Goal: Information Seeking & Learning: Learn about a topic

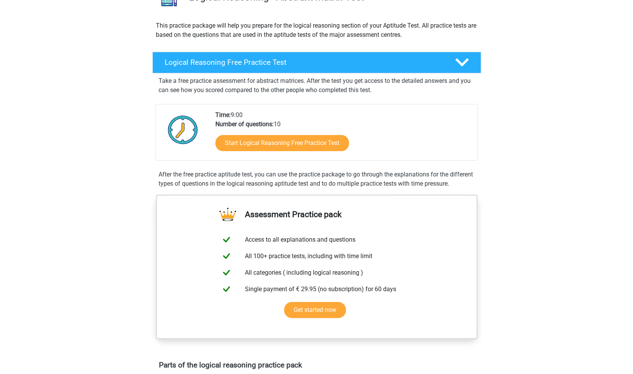
scroll to position [70, 0]
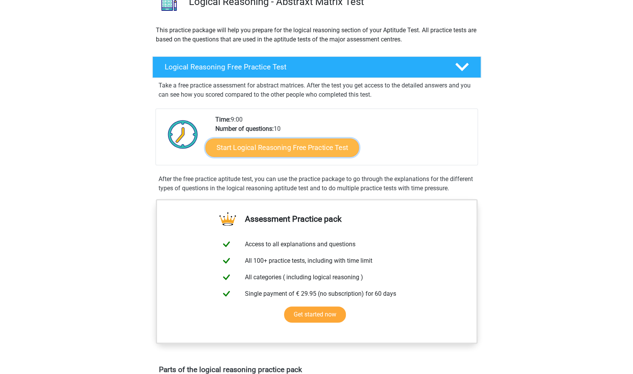
click at [306, 150] on link "Start Logical Reasoning Free Practice Test" at bounding box center [281, 147] width 153 height 18
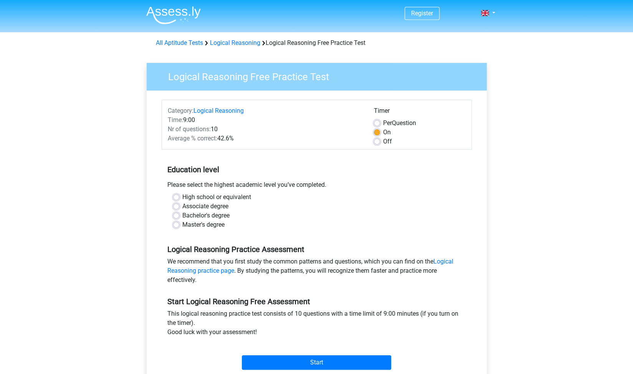
click at [203, 222] on label "Master's degree" at bounding box center [203, 224] width 42 height 9
click at [179, 222] on input "Master's degree" at bounding box center [176, 224] width 6 height 8
radio input "true"
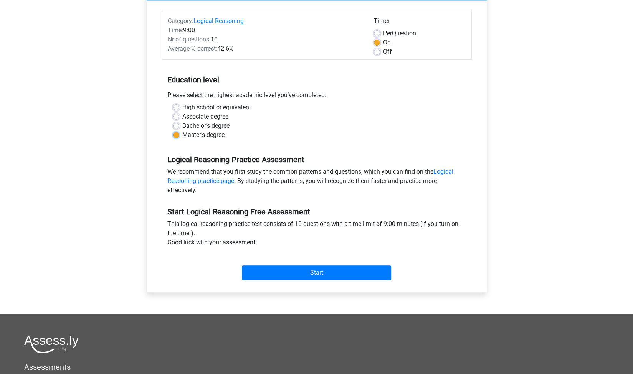
scroll to position [91, 0]
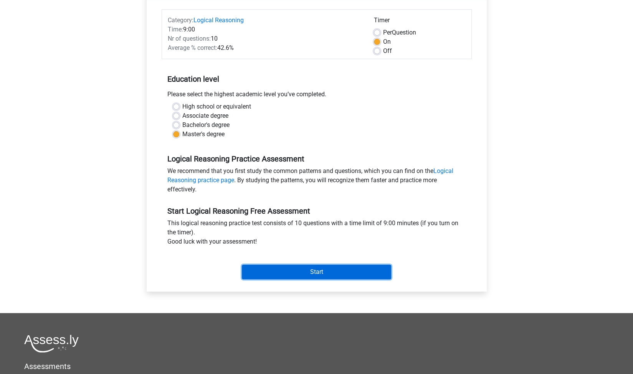
click at [332, 272] on input "Start" at bounding box center [316, 272] width 149 height 15
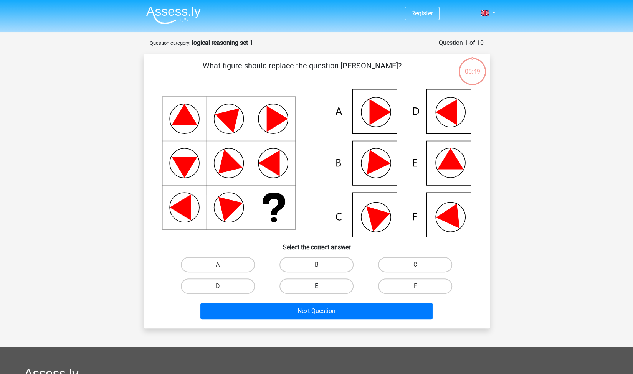
click at [336, 289] on label "E" at bounding box center [316, 286] width 74 height 15
click at [321, 289] on input "E" at bounding box center [318, 288] width 5 height 5
radio input "true"
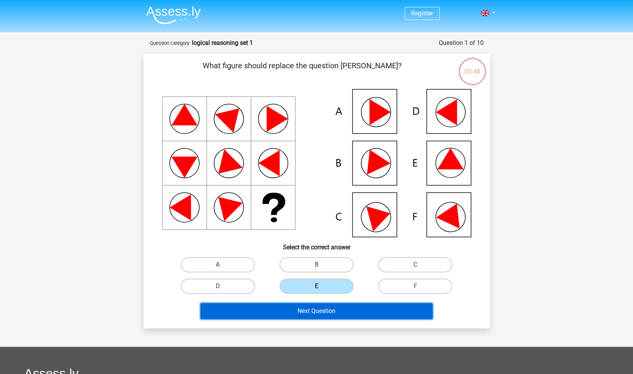
click at [340, 308] on button "Next Question" at bounding box center [316, 311] width 232 height 16
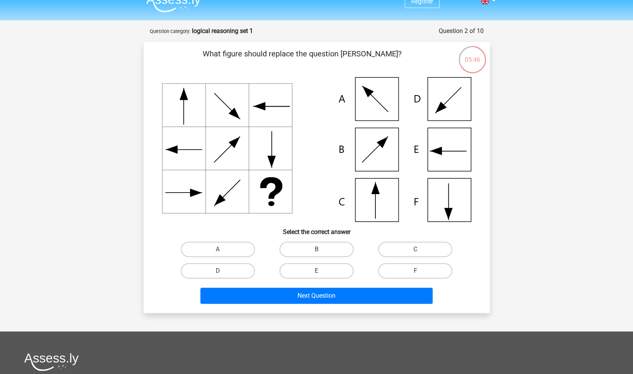
scroll to position [9, 0]
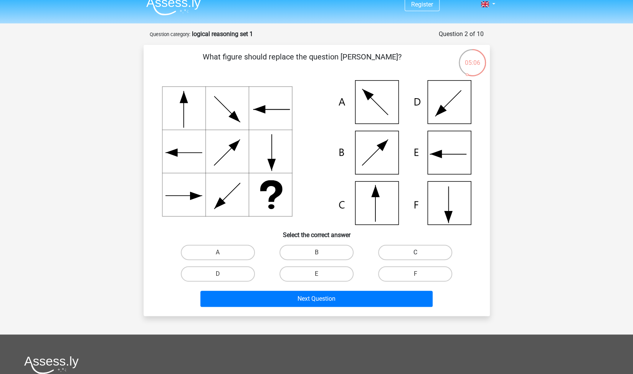
click at [440, 256] on label "C" at bounding box center [415, 252] width 74 height 15
click at [420, 256] on input "C" at bounding box center [417, 254] width 5 height 5
radio input "true"
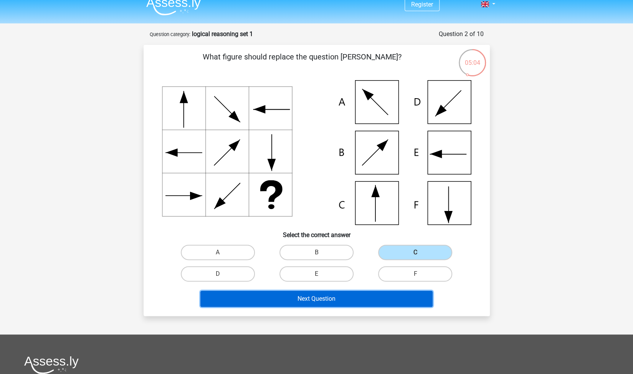
click at [387, 297] on button "Next Question" at bounding box center [316, 299] width 232 height 16
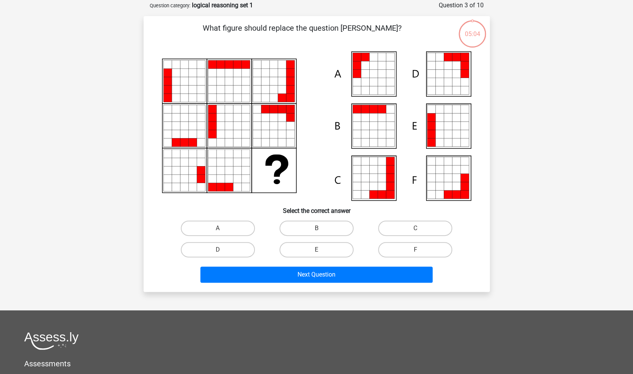
scroll to position [38, 0]
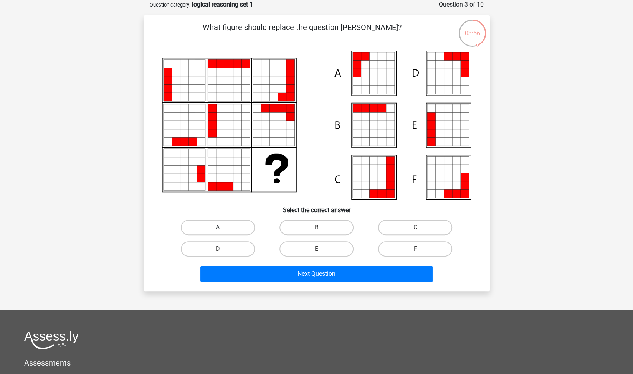
click at [237, 222] on label "A" at bounding box center [218, 227] width 74 height 15
click at [223, 227] on input "A" at bounding box center [220, 229] width 5 height 5
radio input "true"
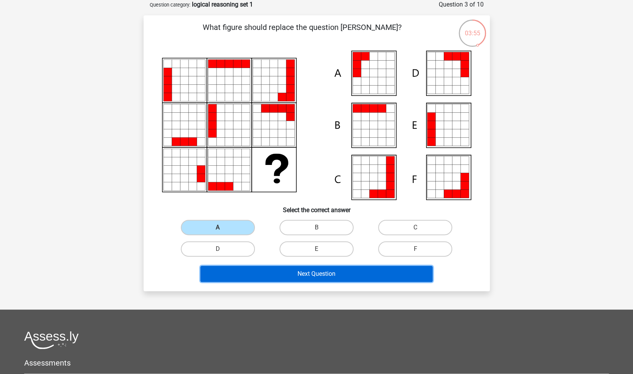
click at [286, 274] on button "Next Question" at bounding box center [316, 274] width 232 height 16
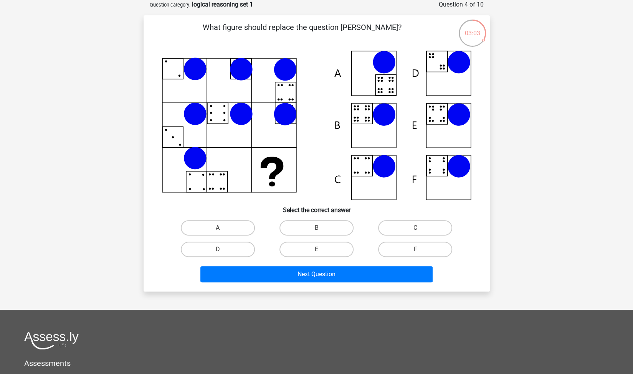
click at [379, 129] on icon at bounding box center [316, 126] width 309 height 150
click at [335, 227] on label "B" at bounding box center [316, 227] width 74 height 15
click at [321, 228] on input "B" at bounding box center [318, 230] width 5 height 5
radio input "true"
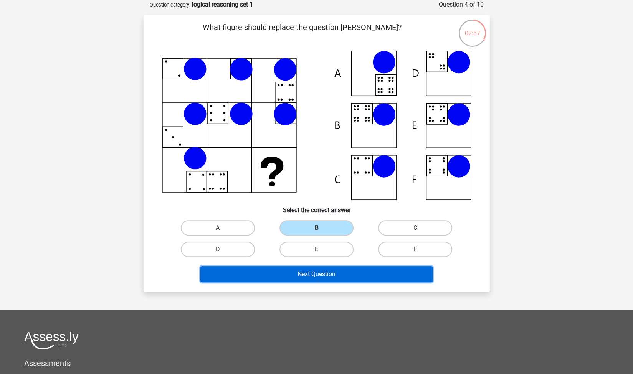
click at [333, 275] on button "Next Question" at bounding box center [316, 274] width 232 height 16
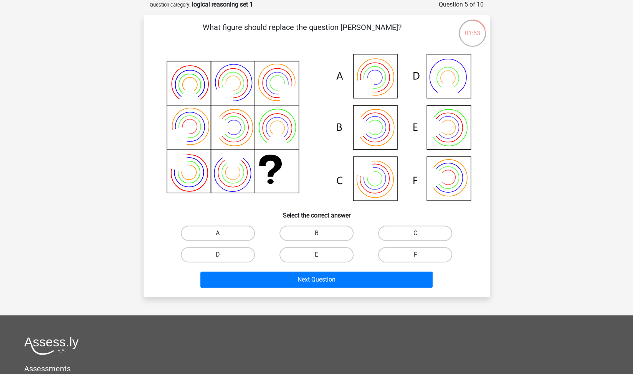
click at [246, 232] on label "A" at bounding box center [218, 233] width 74 height 15
click at [223, 233] on input "A" at bounding box center [220, 235] width 5 height 5
radio input "true"
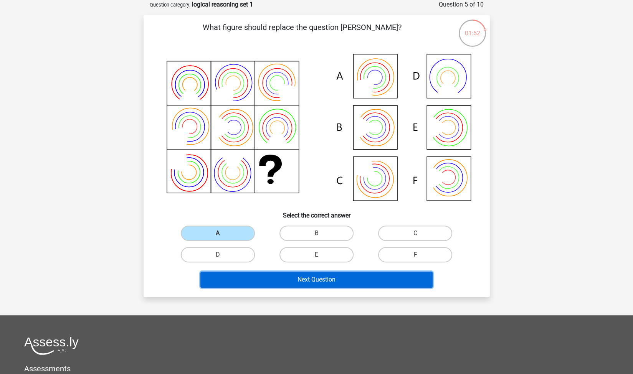
click at [287, 277] on button "Next Question" at bounding box center [316, 280] width 232 height 16
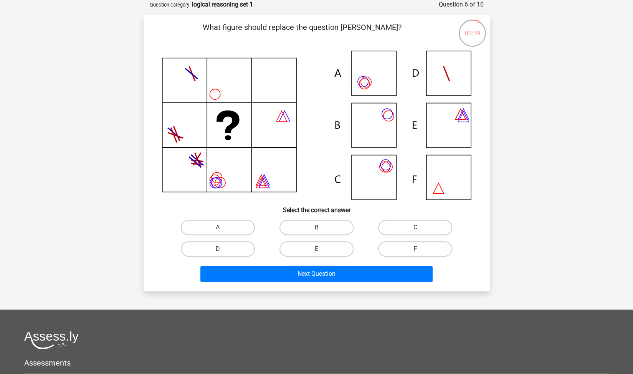
click at [390, 225] on label "C" at bounding box center [415, 227] width 74 height 15
click at [415, 227] on input "C" at bounding box center [417, 229] width 5 height 5
radio input "true"
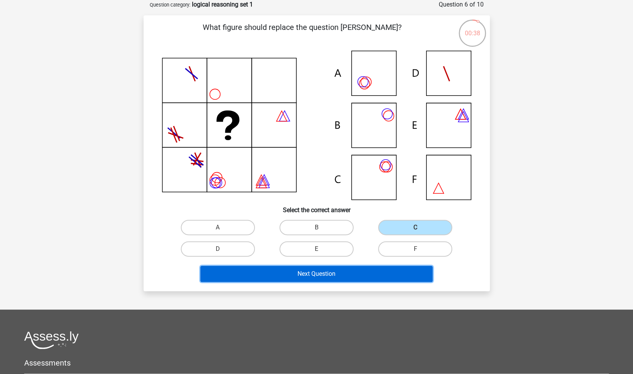
click at [370, 272] on button "Next Question" at bounding box center [316, 274] width 232 height 16
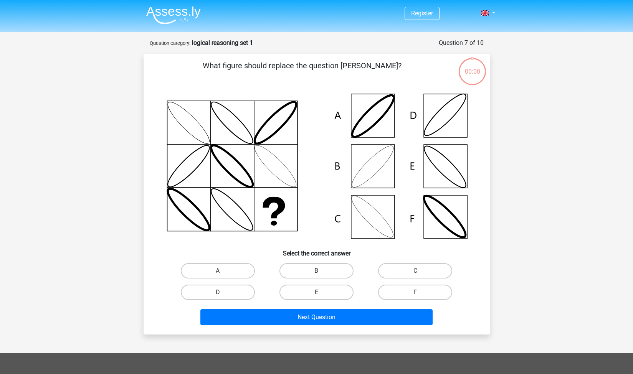
scroll to position [38, 0]
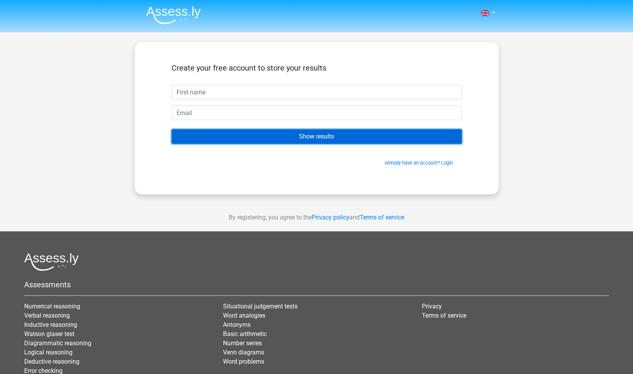
click at [323, 141] on input "Show results" at bounding box center [316, 136] width 290 height 15
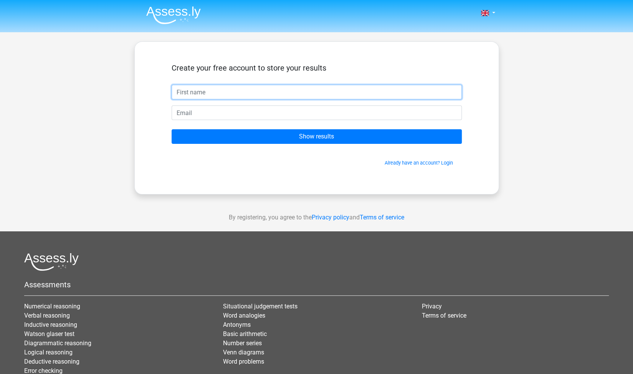
click at [301, 91] on input "text" at bounding box center [316, 92] width 290 height 15
type input "[PERSON_NAME]"
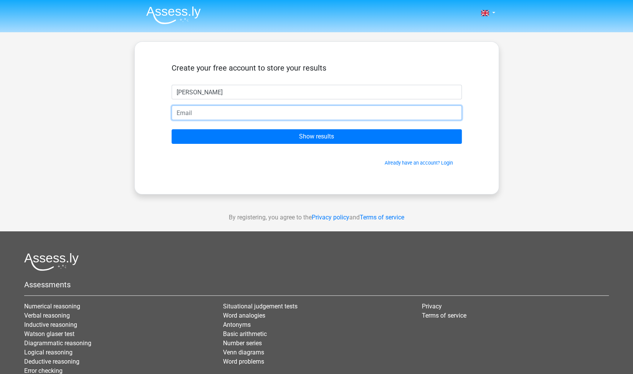
click at [287, 109] on input "email" at bounding box center [316, 112] width 290 height 15
click at [296, 110] on input "email" at bounding box center [316, 112] width 290 height 15
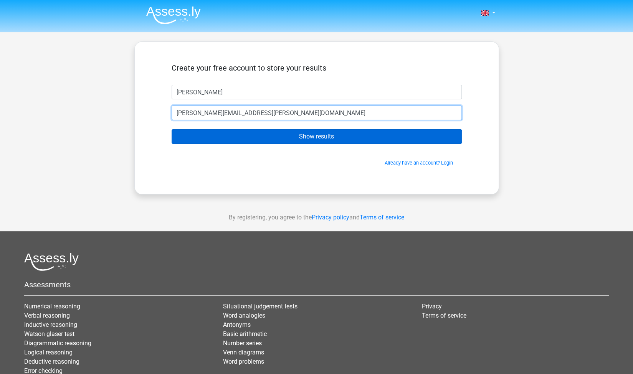
type input "[PERSON_NAME][EMAIL_ADDRESS][PERSON_NAME][DOMAIN_NAME]"
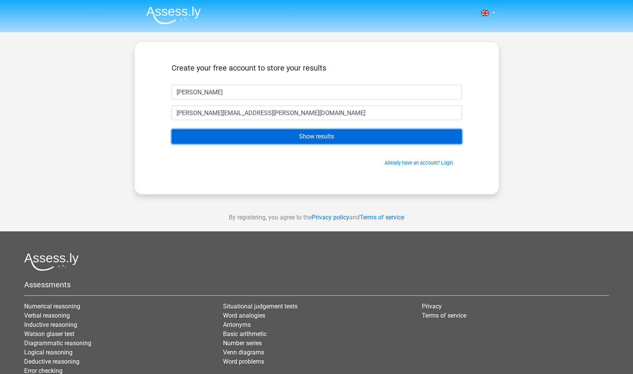
click at [296, 139] on input "Show results" at bounding box center [316, 136] width 290 height 15
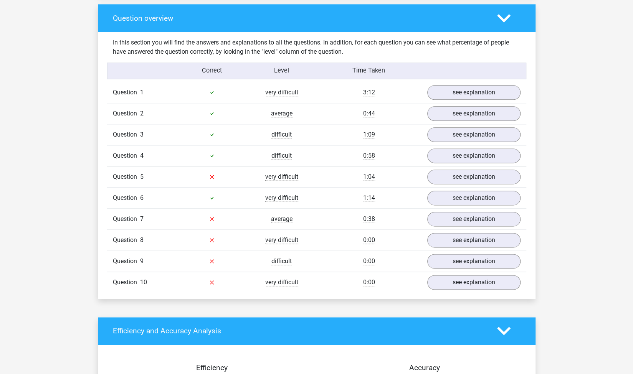
scroll to position [568, 0]
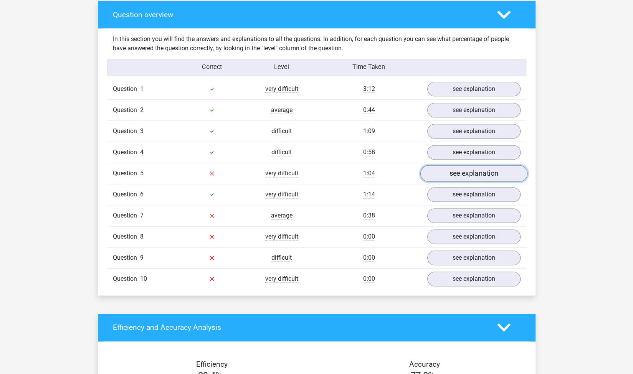
click at [461, 171] on link "see explanation" at bounding box center [473, 173] width 107 height 17
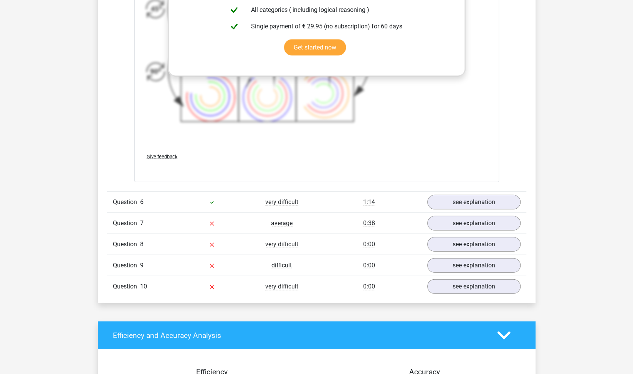
scroll to position [1182, 0]
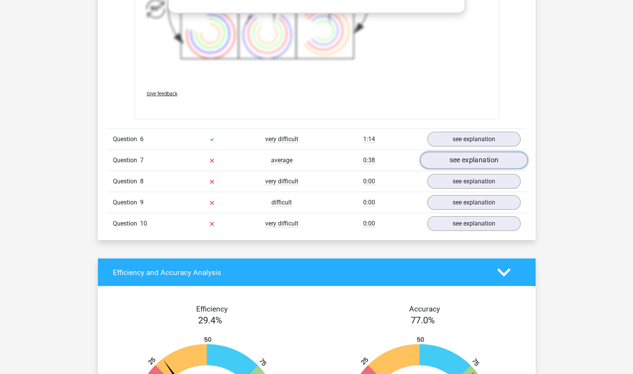
click at [446, 155] on link "see explanation" at bounding box center [473, 160] width 107 height 17
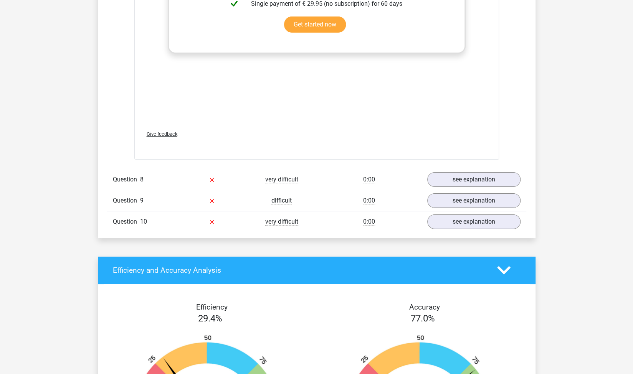
scroll to position [1747, 0]
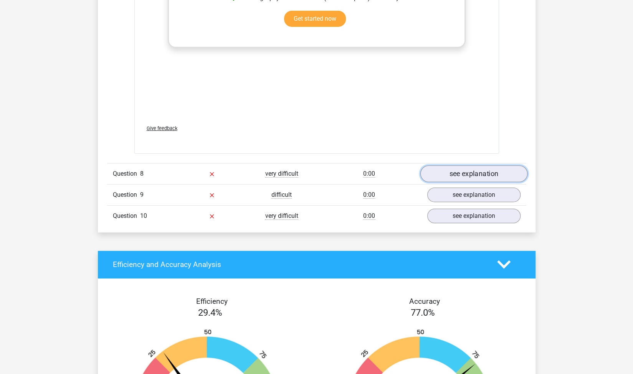
drag, startPoint x: 485, startPoint y: 172, endPoint x: 500, endPoint y: 169, distance: 15.6
click at [485, 172] on link "see explanation" at bounding box center [473, 173] width 107 height 17
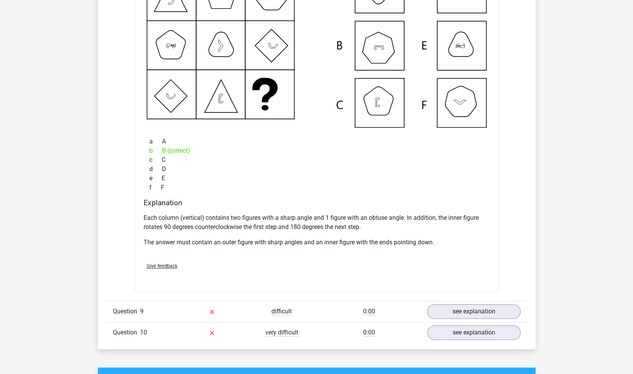
scroll to position [1995, 0]
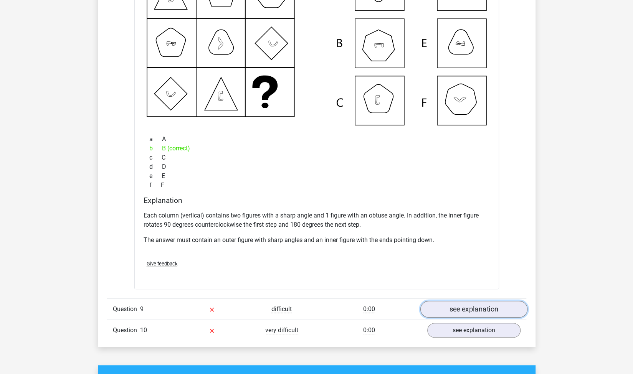
click at [486, 306] on link "see explanation" at bounding box center [473, 309] width 107 height 17
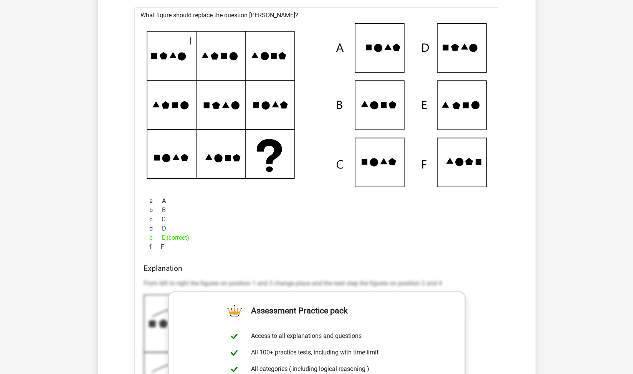
scroll to position [2265, 0]
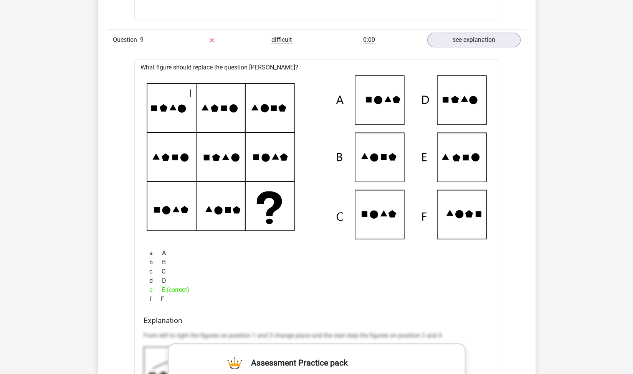
drag, startPoint x: 630, startPoint y: 212, endPoint x: 632, endPoint y: 225, distance: 13.2
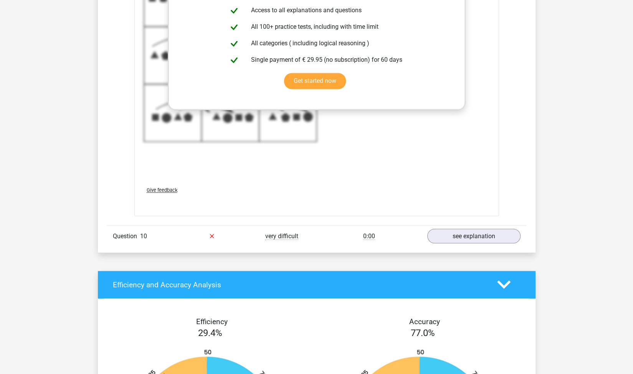
scroll to position [2663, 0]
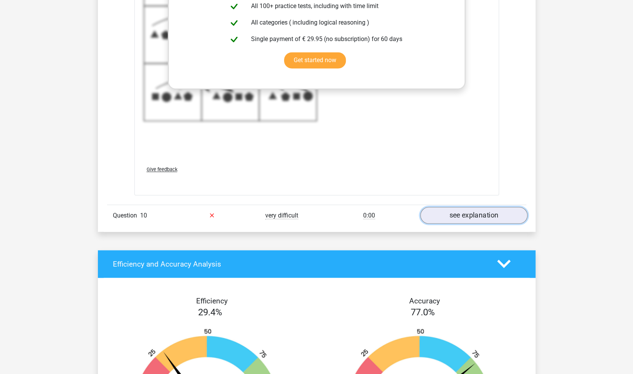
click at [459, 211] on link "see explanation" at bounding box center [473, 215] width 107 height 17
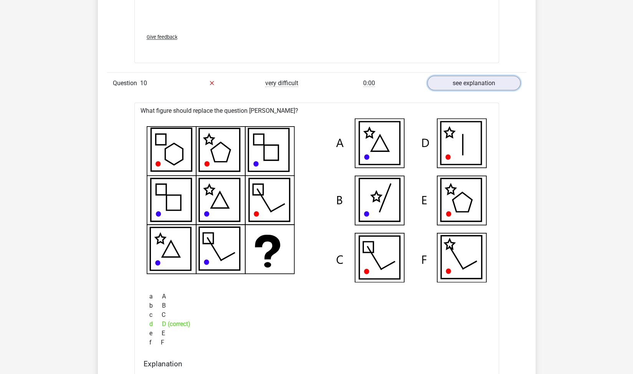
scroll to position [2965, 0]
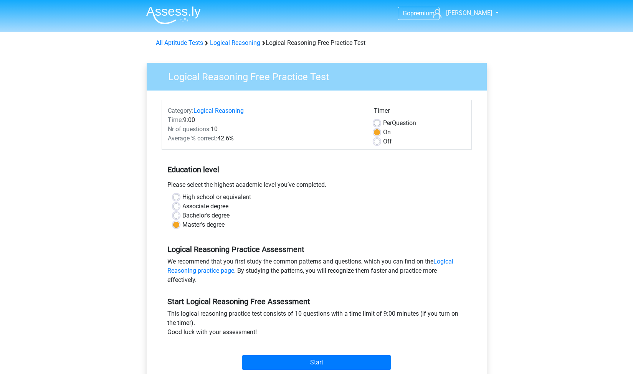
scroll to position [91, 0]
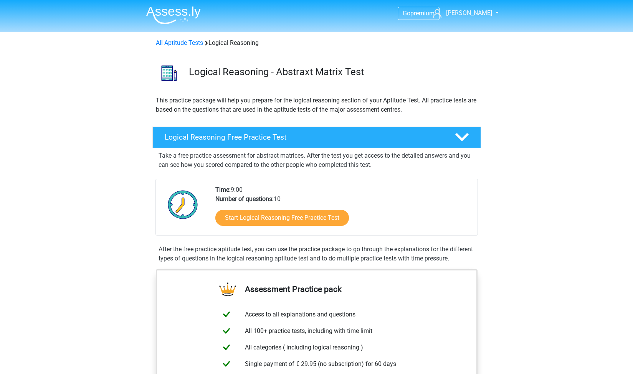
scroll to position [70, 0]
